Goal: Information Seeking & Learning: Find specific fact

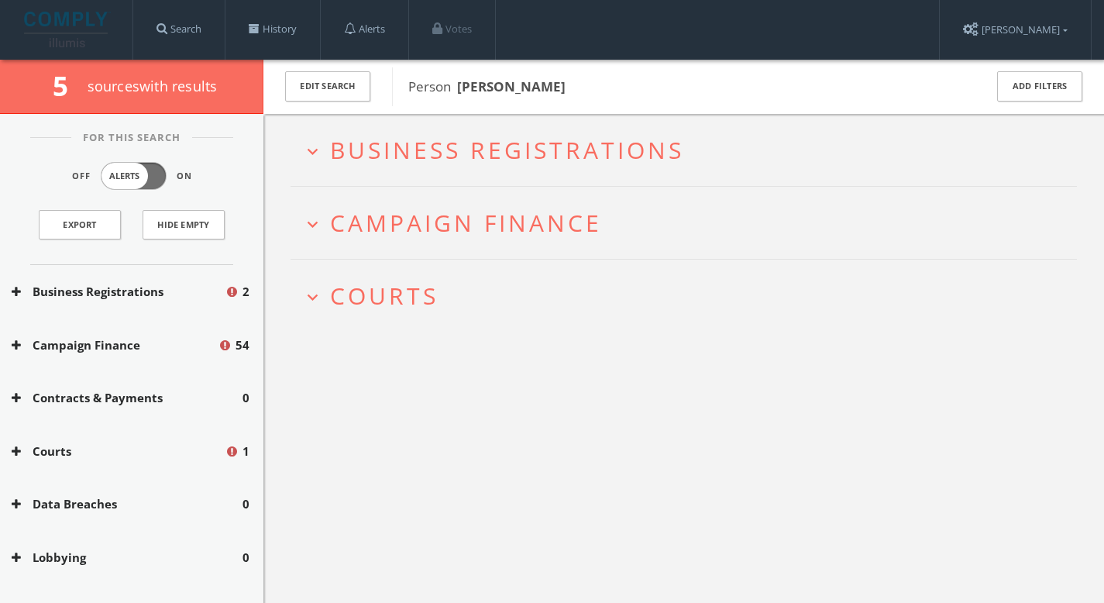
click at [402, 273] on h2 "expand_more Courts" at bounding box center [683, 296] width 786 height 72
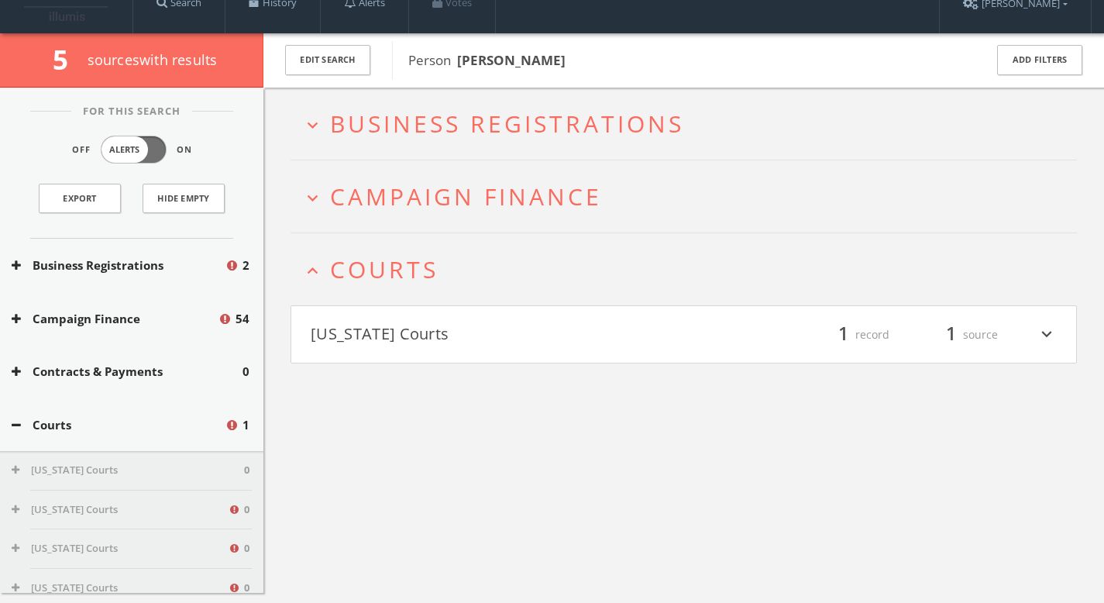
scroll to position [90, 0]
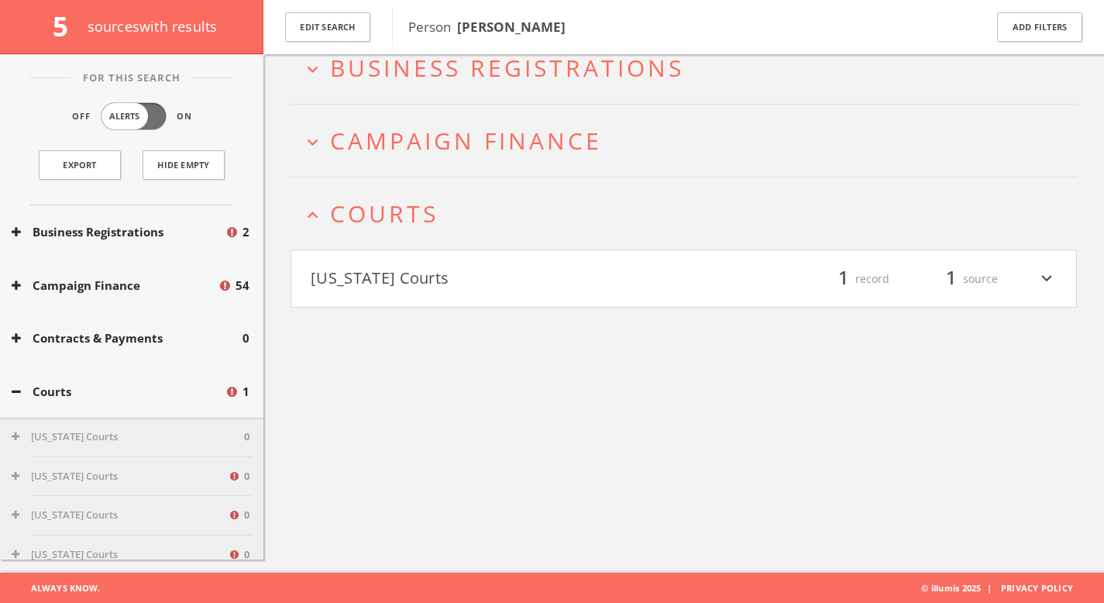
click at [394, 284] on button "[US_STATE] Courts" at bounding box center [497, 279] width 373 height 26
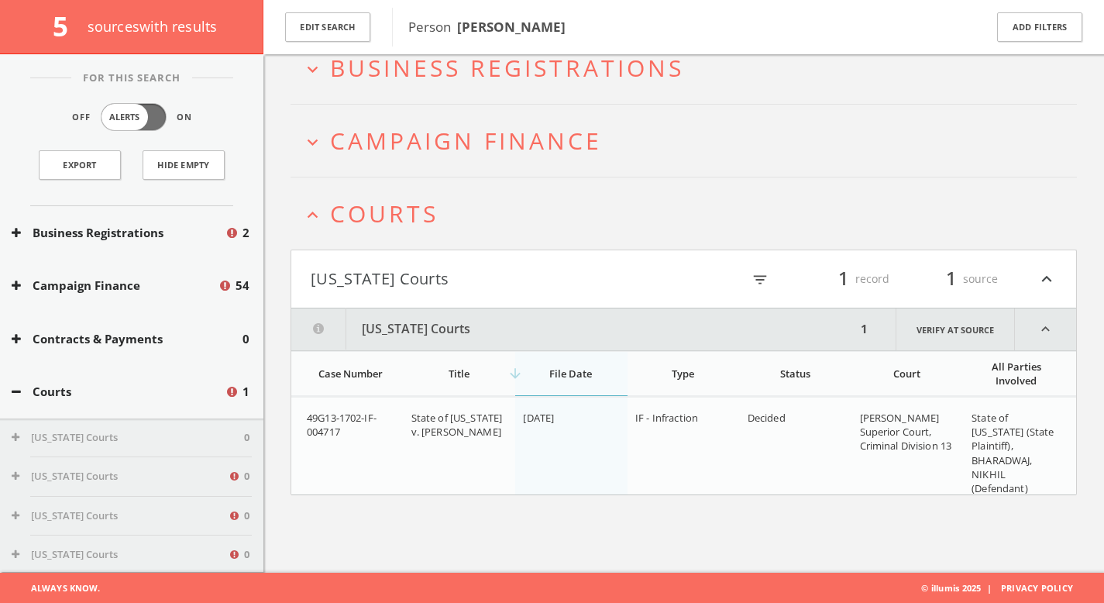
click at [419, 205] on span "Courts" at bounding box center [384, 214] width 108 height 32
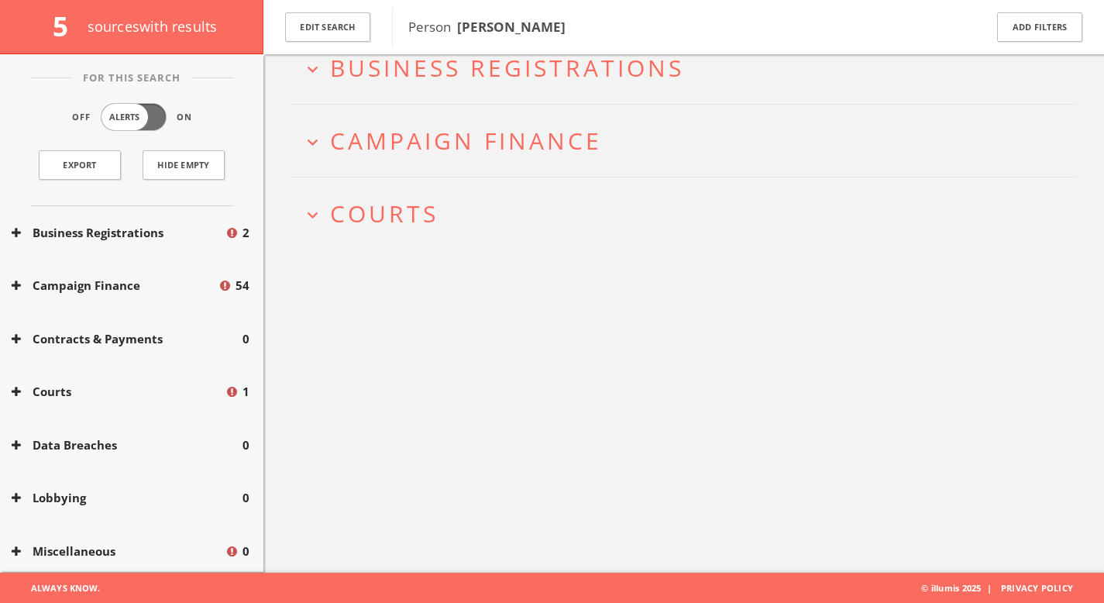
click at [441, 139] on span "Campaign Finance" at bounding box center [466, 141] width 272 height 32
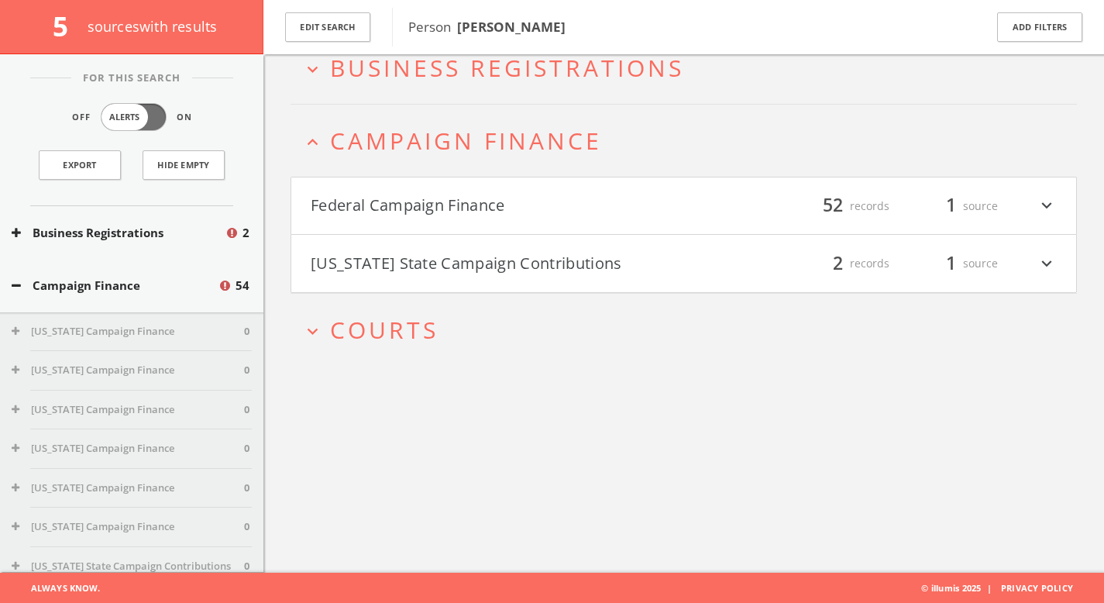
click at [430, 215] on button "Federal Campaign Finance" at bounding box center [497, 206] width 373 height 26
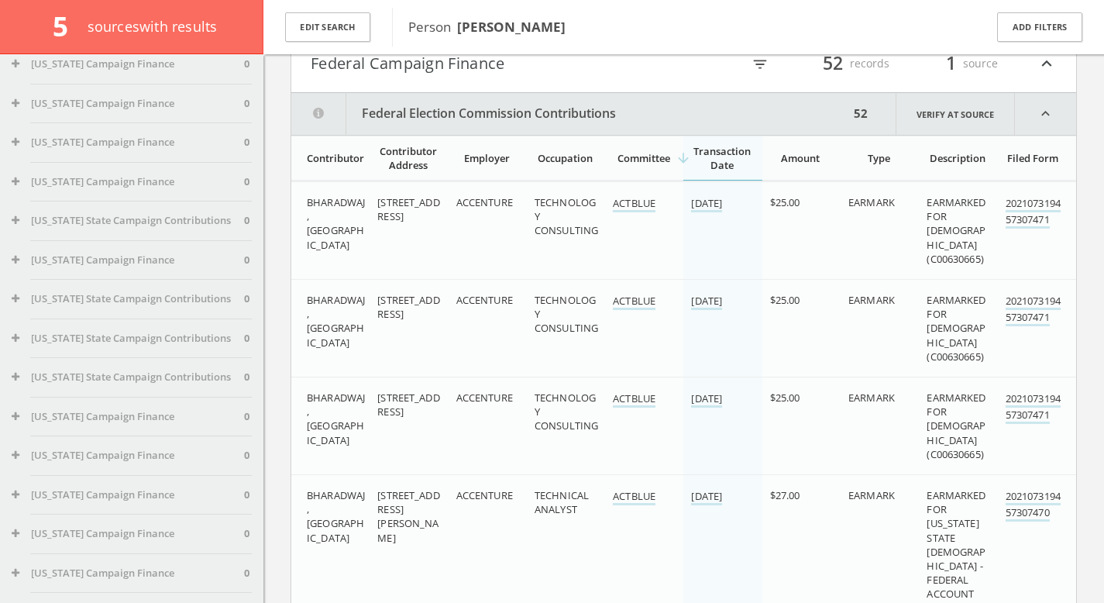
scroll to position [0, 0]
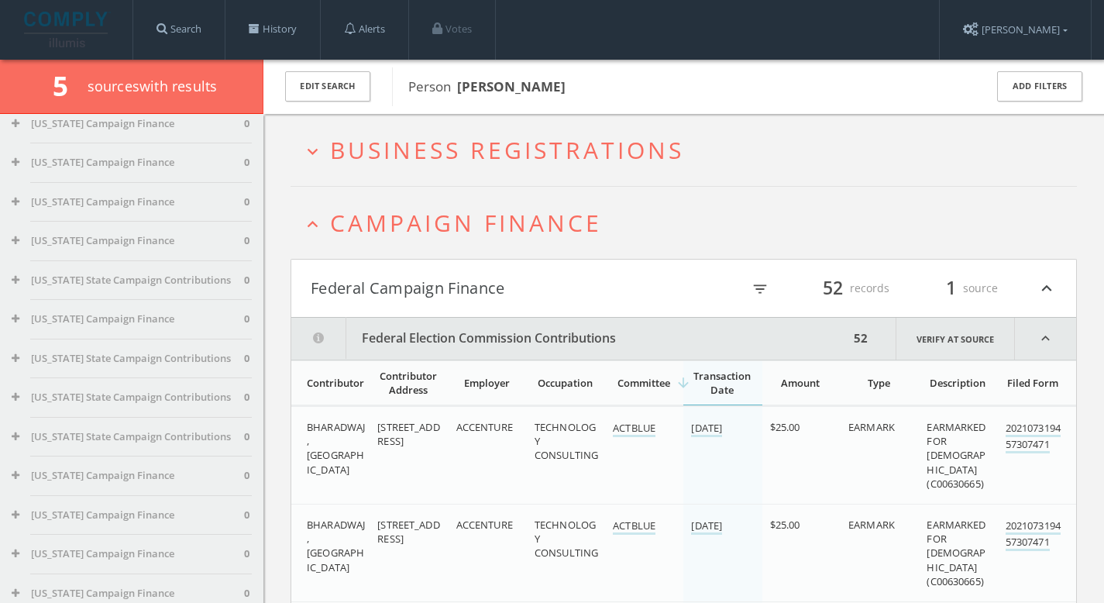
click at [549, 232] on span "Campaign Finance" at bounding box center [466, 223] width 272 height 32
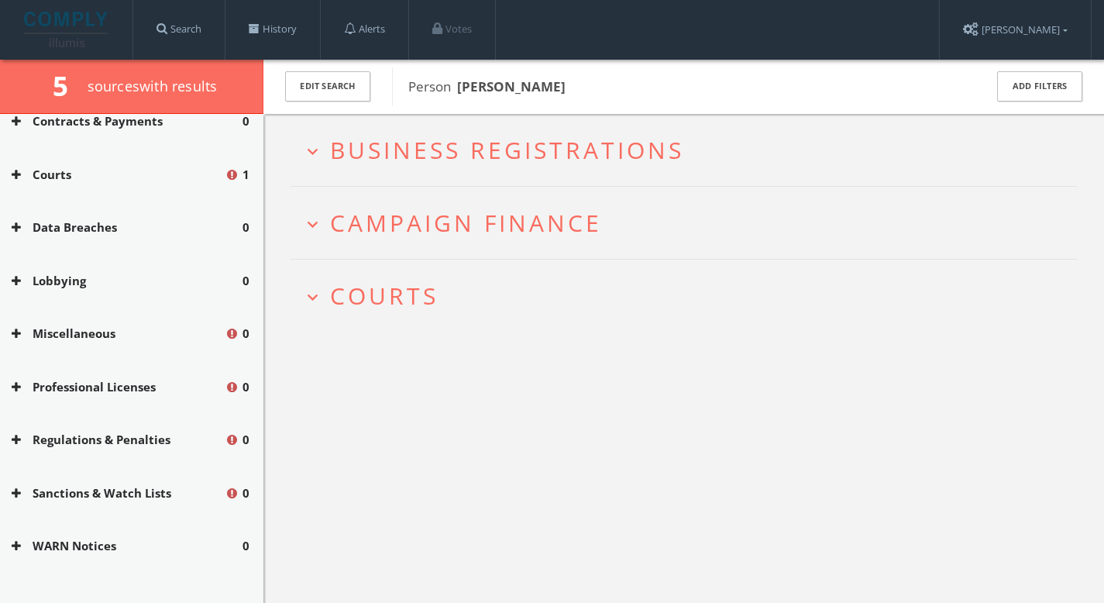
click at [548, 231] on span "Campaign Finance" at bounding box center [466, 223] width 272 height 32
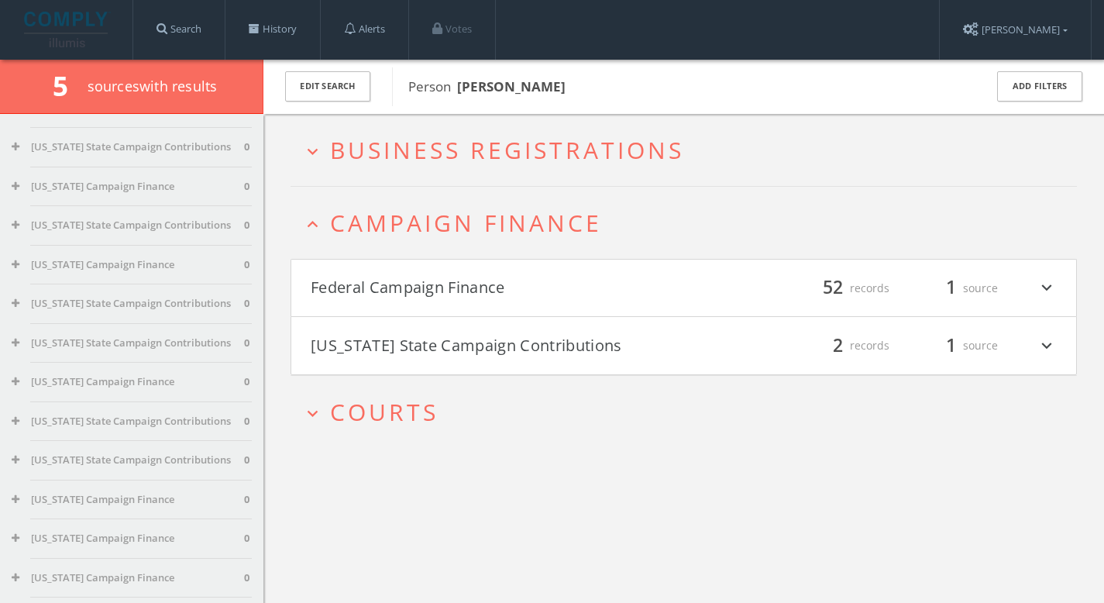
click at [534, 148] on span "Business Registrations" at bounding box center [507, 150] width 354 height 32
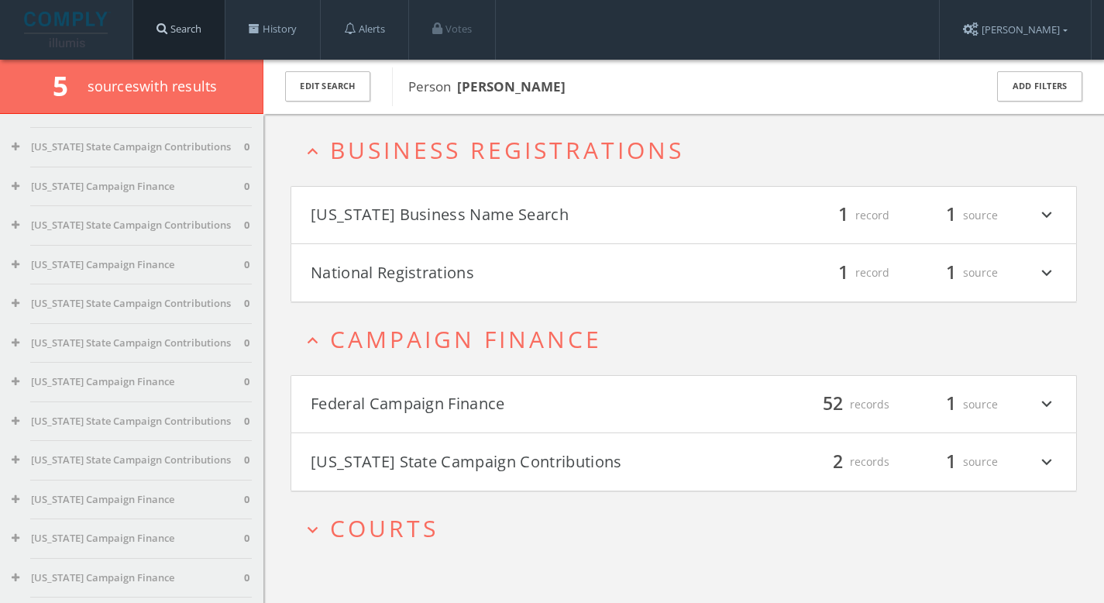
click at [189, 29] on link "Search" at bounding box center [178, 29] width 91 height 59
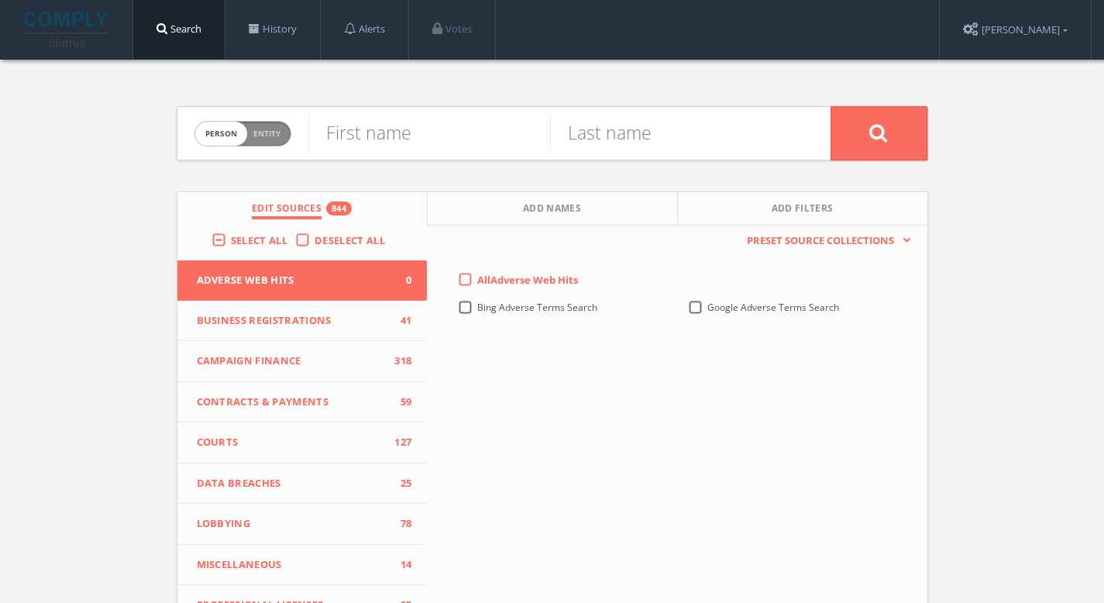
click at [477, 283] on label "All Adverse Web Hits" at bounding box center [527, 280] width 101 height 15
click at [0, 0] on Hits-all-0 "All Adverse Web Hits" at bounding box center [0, 0] width 0 height 0
click at [1018, 36] on link "[PERSON_NAME]" at bounding box center [1015, 30] width 151 height 60
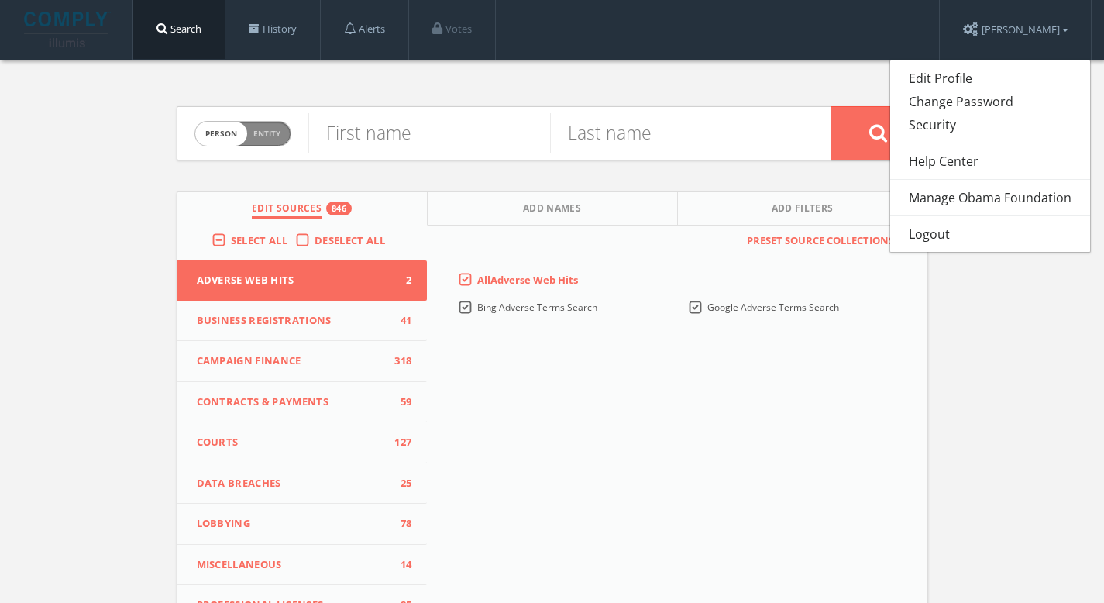
click at [749, 95] on div "Person Entity person First name Last name Edit Sources 846 Add Names Add Filter…" at bounding box center [552, 456] width 775 height 793
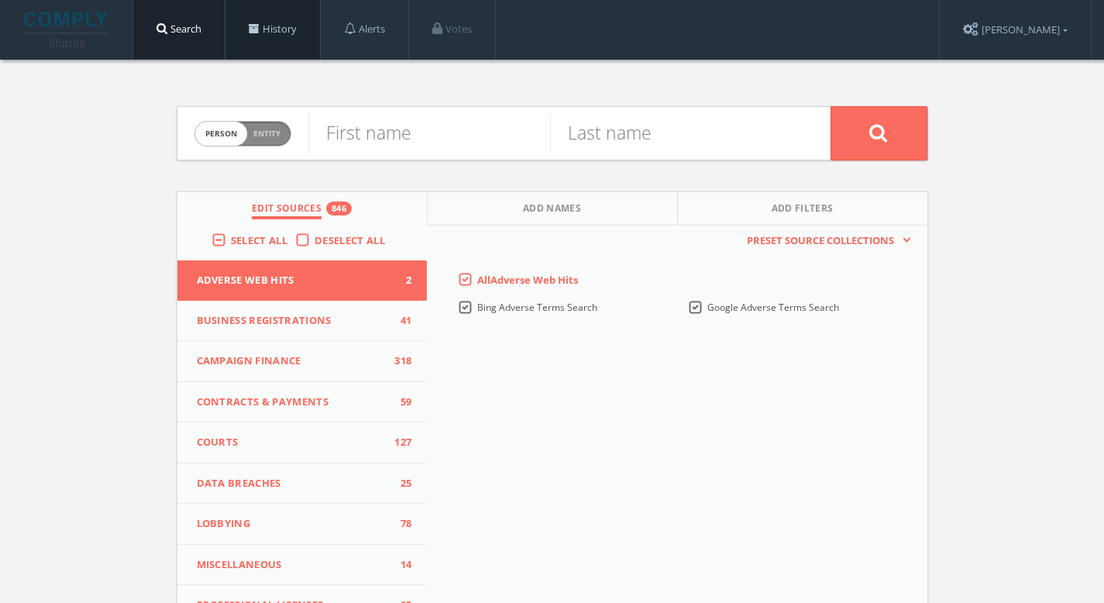
click at [270, 24] on link "History" at bounding box center [272, 29] width 95 height 59
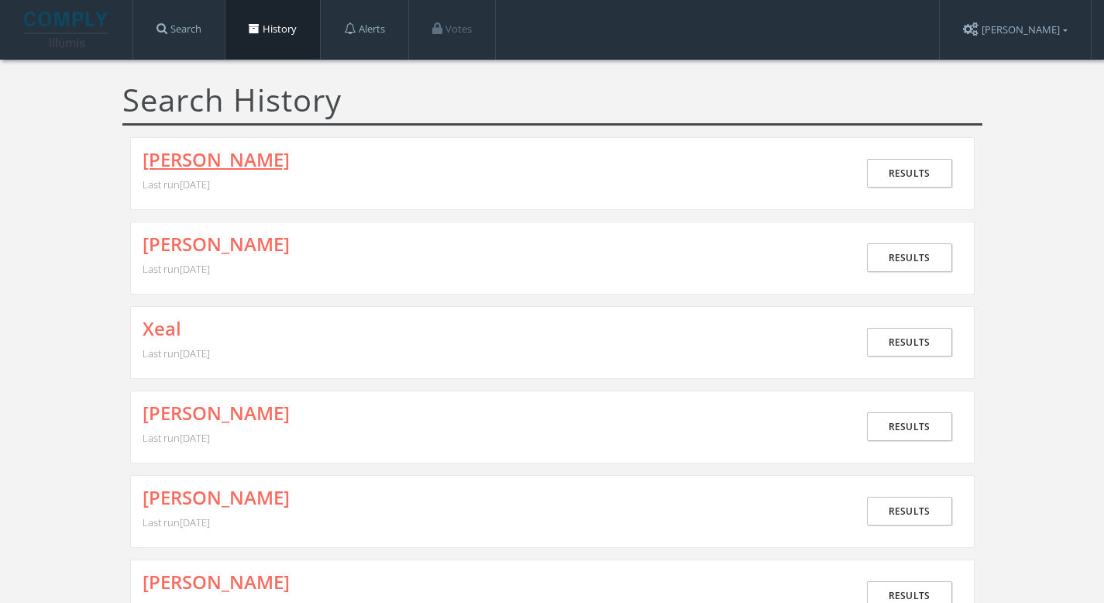
click at [236, 156] on link "[PERSON_NAME]" at bounding box center [216, 160] width 147 height 20
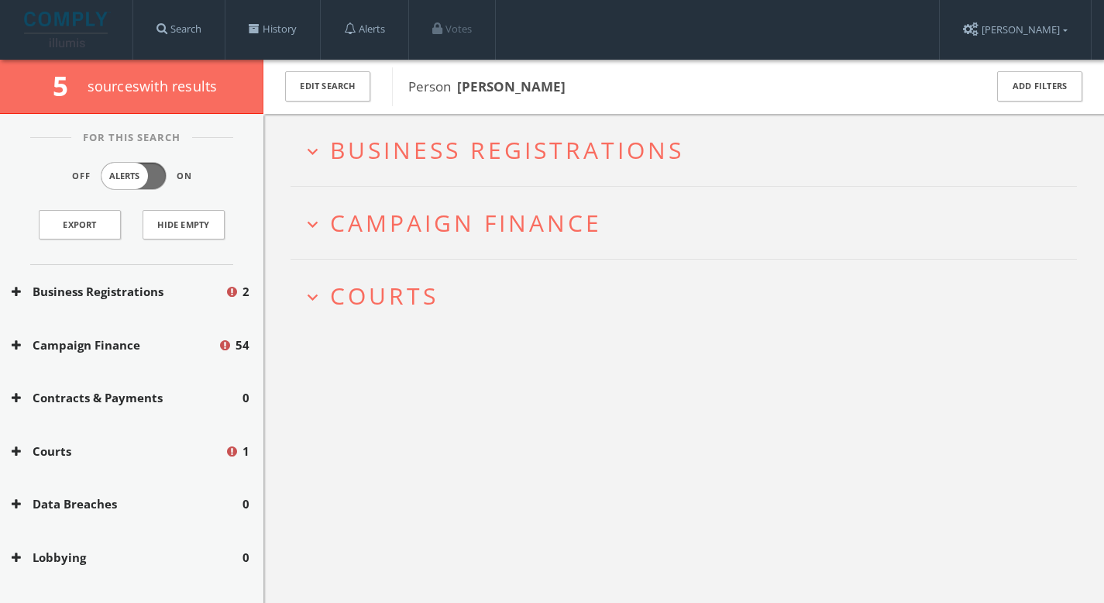
click at [442, 304] on button "expand_more Courts" at bounding box center [689, 296] width 775 height 26
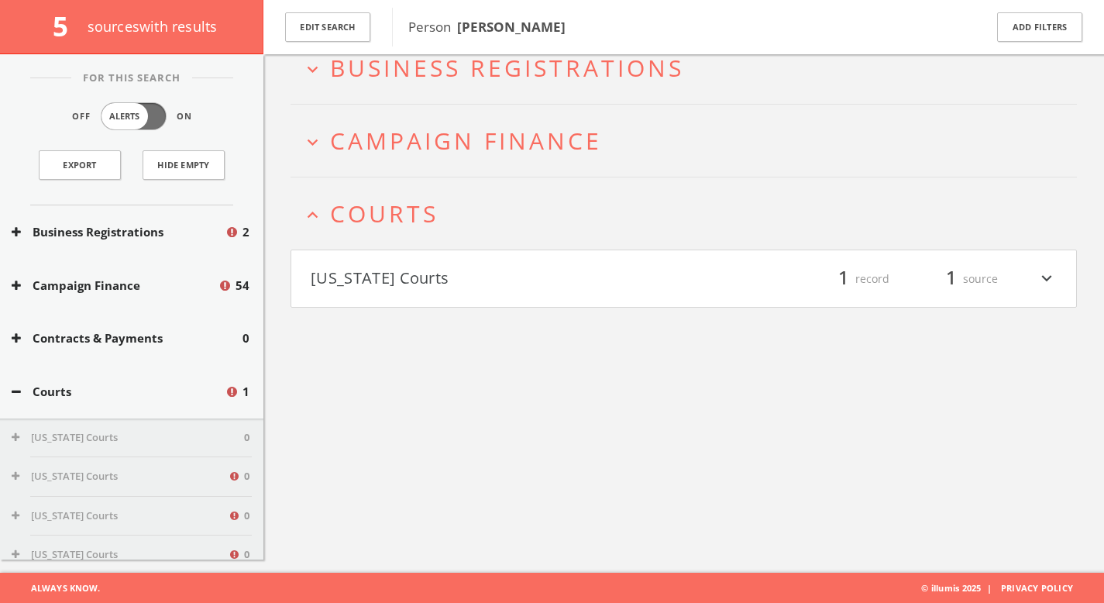
scroll to position [90, 0]
click at [539, 282] on button "[US_STATE] Courts" at bounding box center [497, 279] width 373 height 26
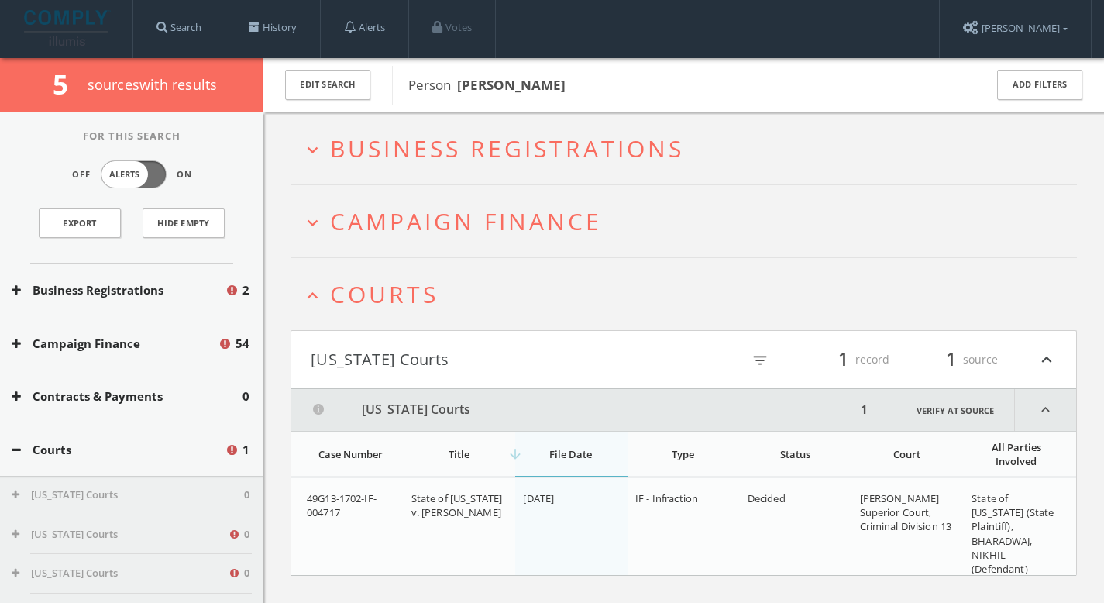
scroll to position [0, 0]
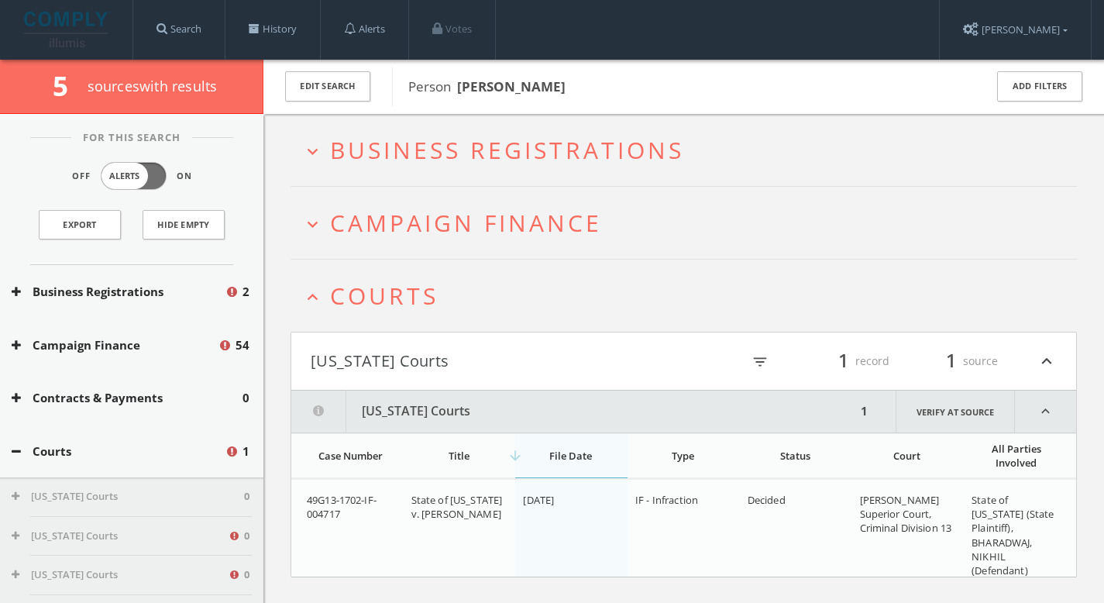
click at [405, 295] on span "Courts" at bounding box center [384, 296] width 108 height 32
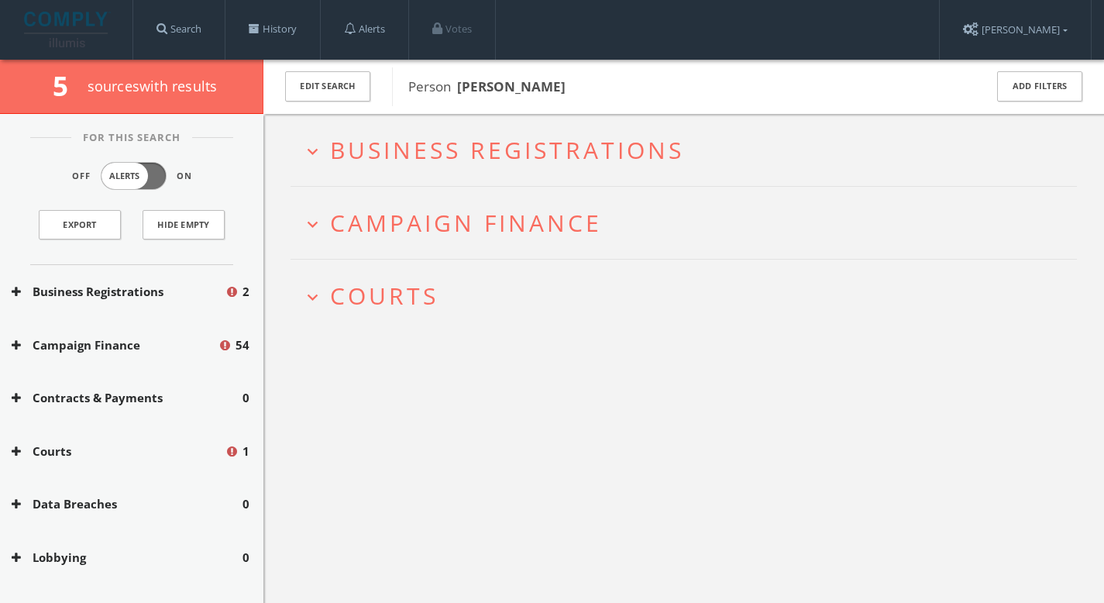
click at [471, 215] on span "Campaign Finance" at bounding box center [466, 223] width 272 height 32
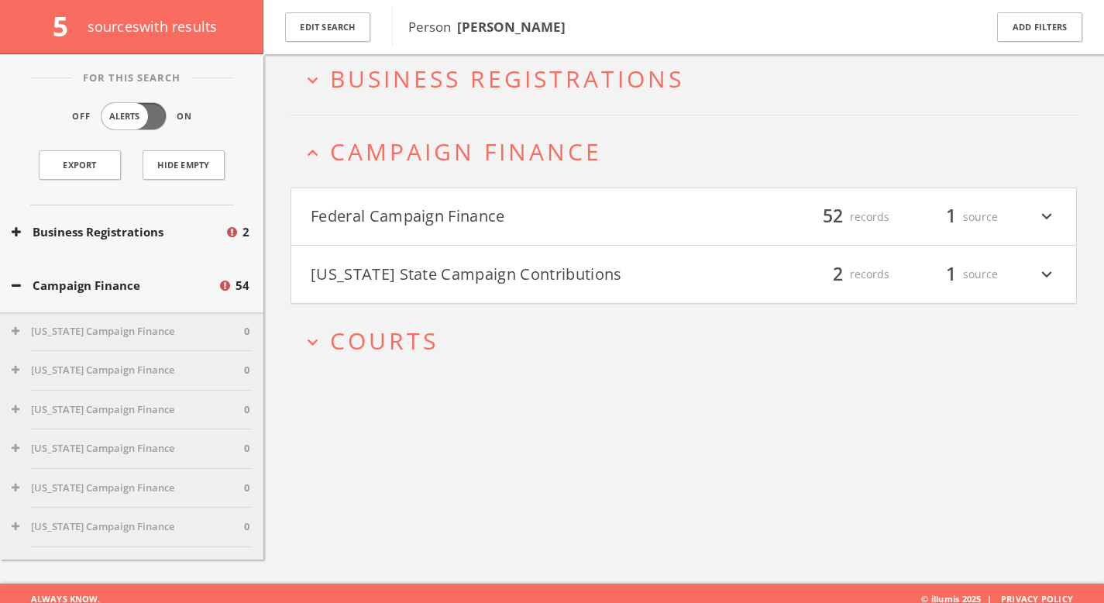
scroll to position [90, 0]
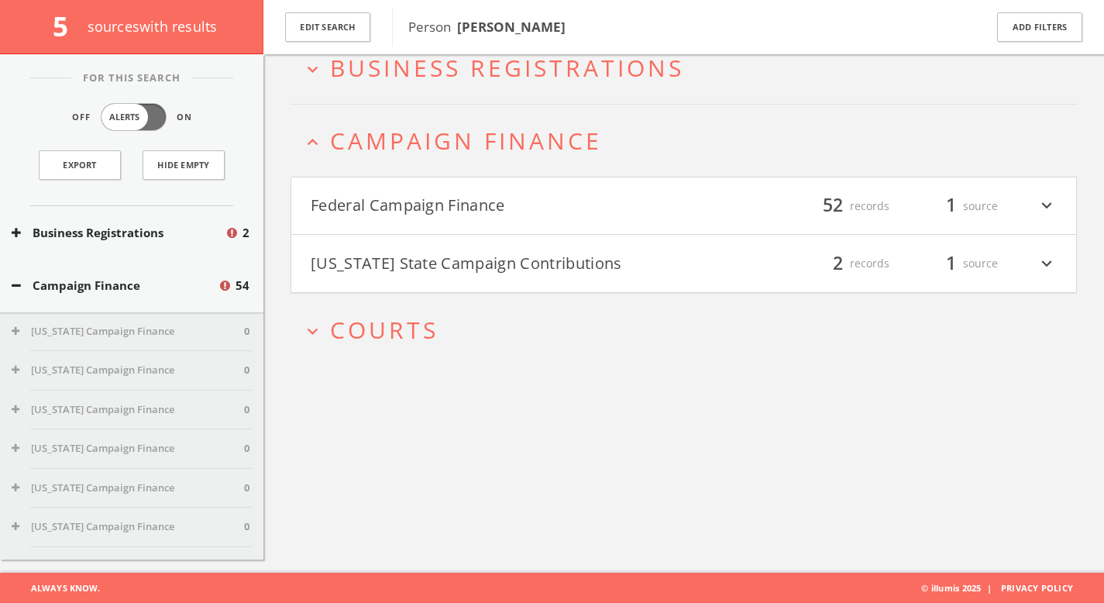
click at [478, 275] on button "[US_STATE] State Campaign Contributions" at bounding box center [497, 263] width 373 height 26
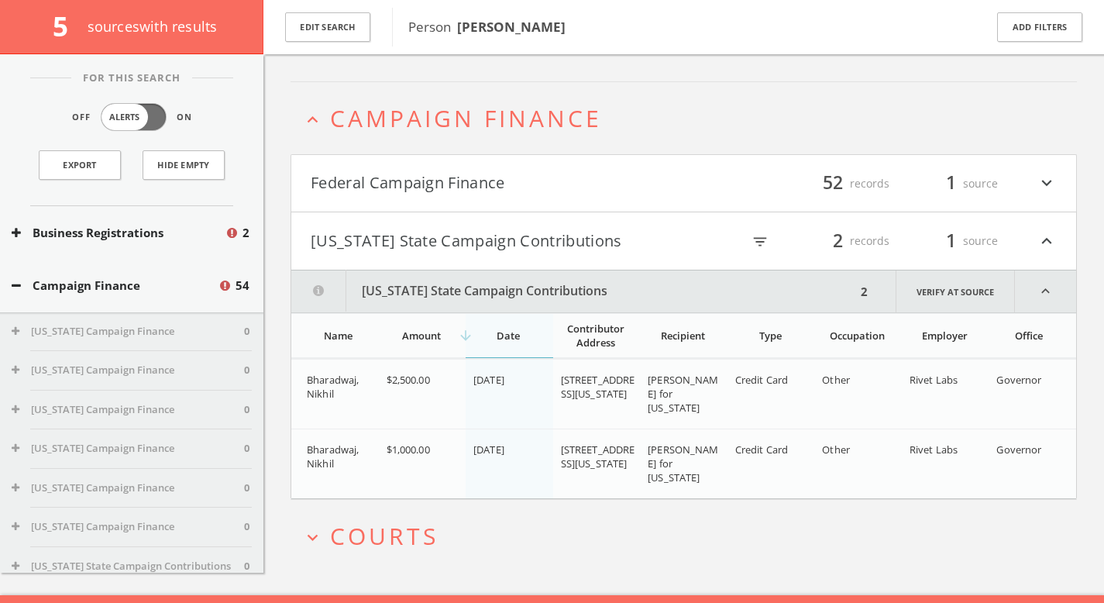
scroll to position [136, 0]
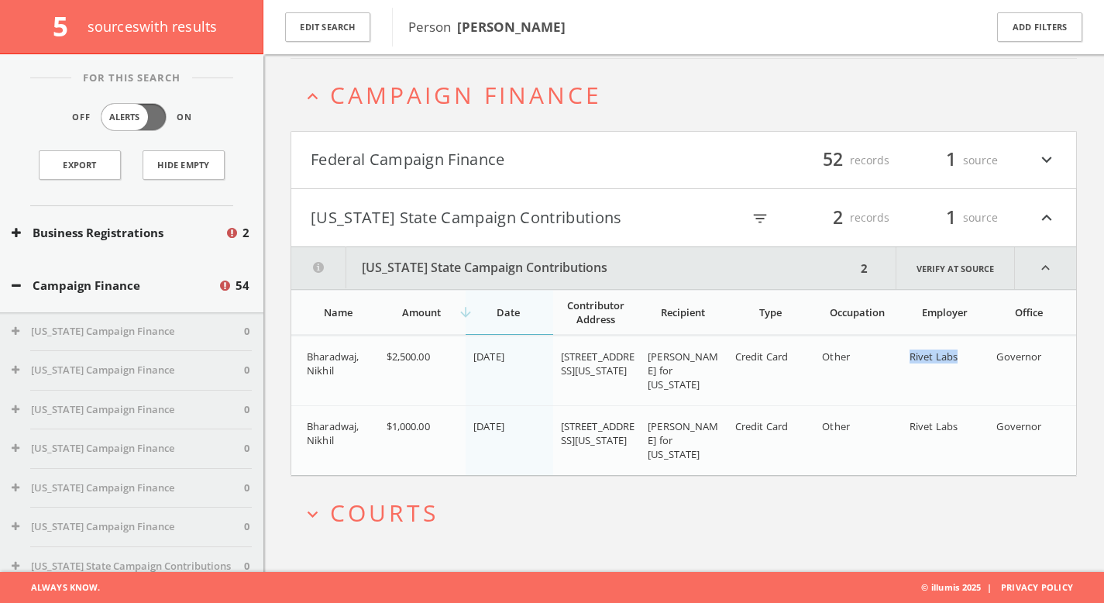
drag, startPoint x: 917, startPoint y: 350, endPoint x: 972, endPoint y: 351, distance: 55.0
click at [972, 351] on div "Rivet Labs" at bounding box center [946, 356] width 75 height 14
copy span "Rivet Labs"
